Goal: Find specific page/section

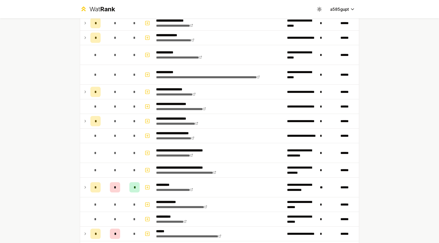
scroll to position [406, 0]
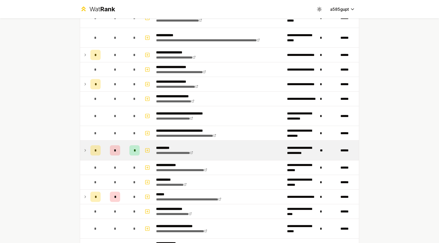
click at [83, 151] on icon at bounding box center [85, 150] width 4 height 6
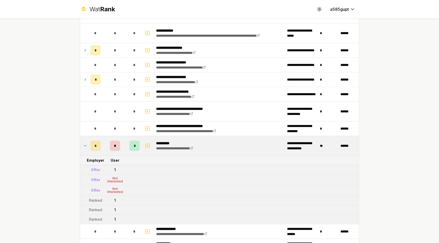
scroll to position [412, 0]
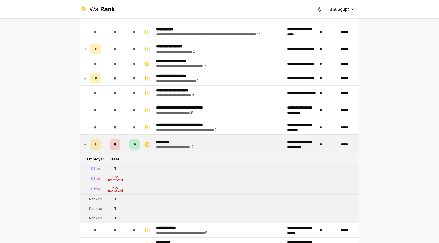
click at [85, 144] on icon at bounding box center [85, 144] width 4 height 6
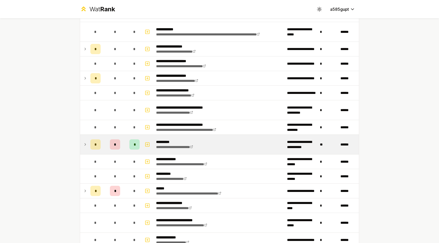
click at [85, 144] on icon at bounding box center [85, 144] width 4 height 6
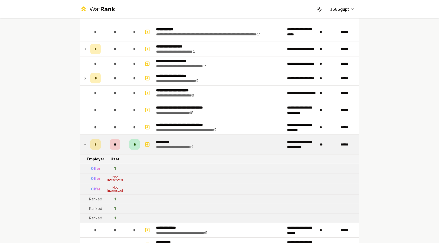
click at [85, 144] on icon at bounding box center [85, 144] width 4 height 6
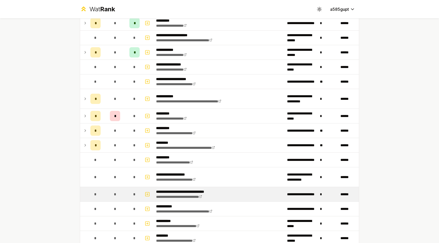
scroll to position [946, 0]
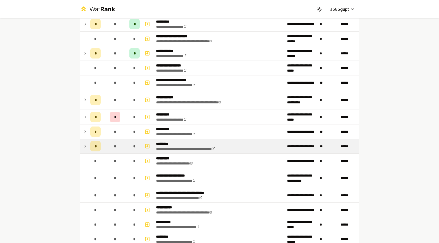
click at [113, 152] on td "*" at bounding box center [115, 146] width 25 height 14
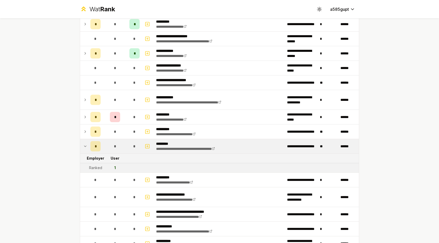
click at [113, 152] on td "*" at bounding box center [115, 146] width 25 height 14
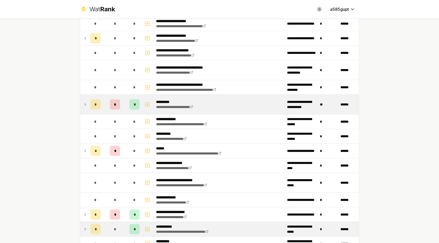
scroll to position [429, 0]
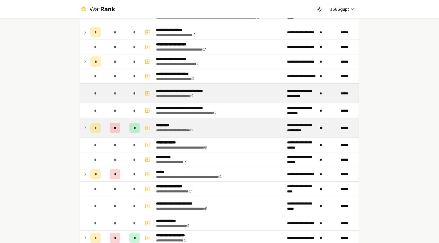
click at [111, 100] on td "*" at bounding box center [115, 94] width 25 height 20
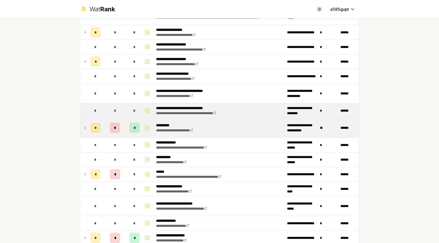
click at [112, 111] on div "*" at bounding box center [115, 110] width 10 height 10
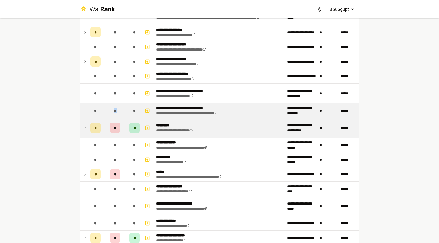
click at [254, 111] on td "**********" at bounding box center [219, 110] width 131 height 14
click at [304, 113] on td "**********" at bounding box center [301, 110] width 33 height 14
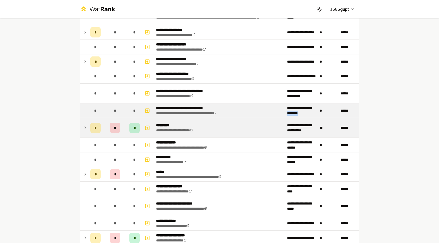
click at [304, 113] on td "**********" at bounding box center [301, 110] width 33 height 14
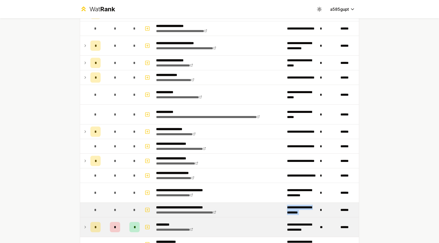
scroll to position [331, 0]
